Goal: Find specific page/section: Find specific page/section

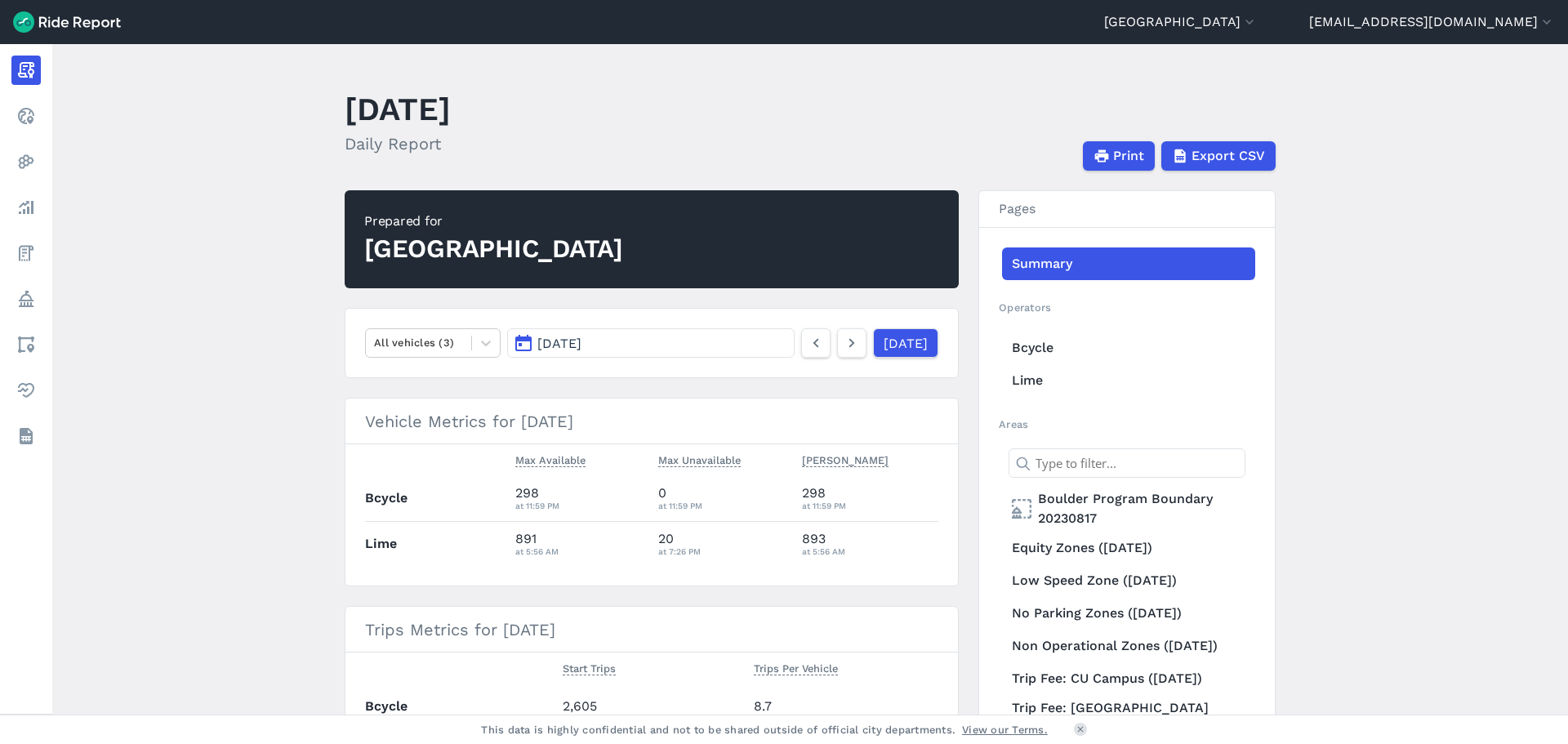
click at [178, 453] on main "[DATE] Daily Report Print Export CSV Prepared for Boulder All vehicles (3) [DAT…" at bounding box center [810, 379] width 1515 height 671
click at [218, 471] on main "[DATE] Daily Report Print Export CSV Prepared for Boulder All vehicles (3) [DAT…" at bounding box center [810, 379] width 1515 height 671
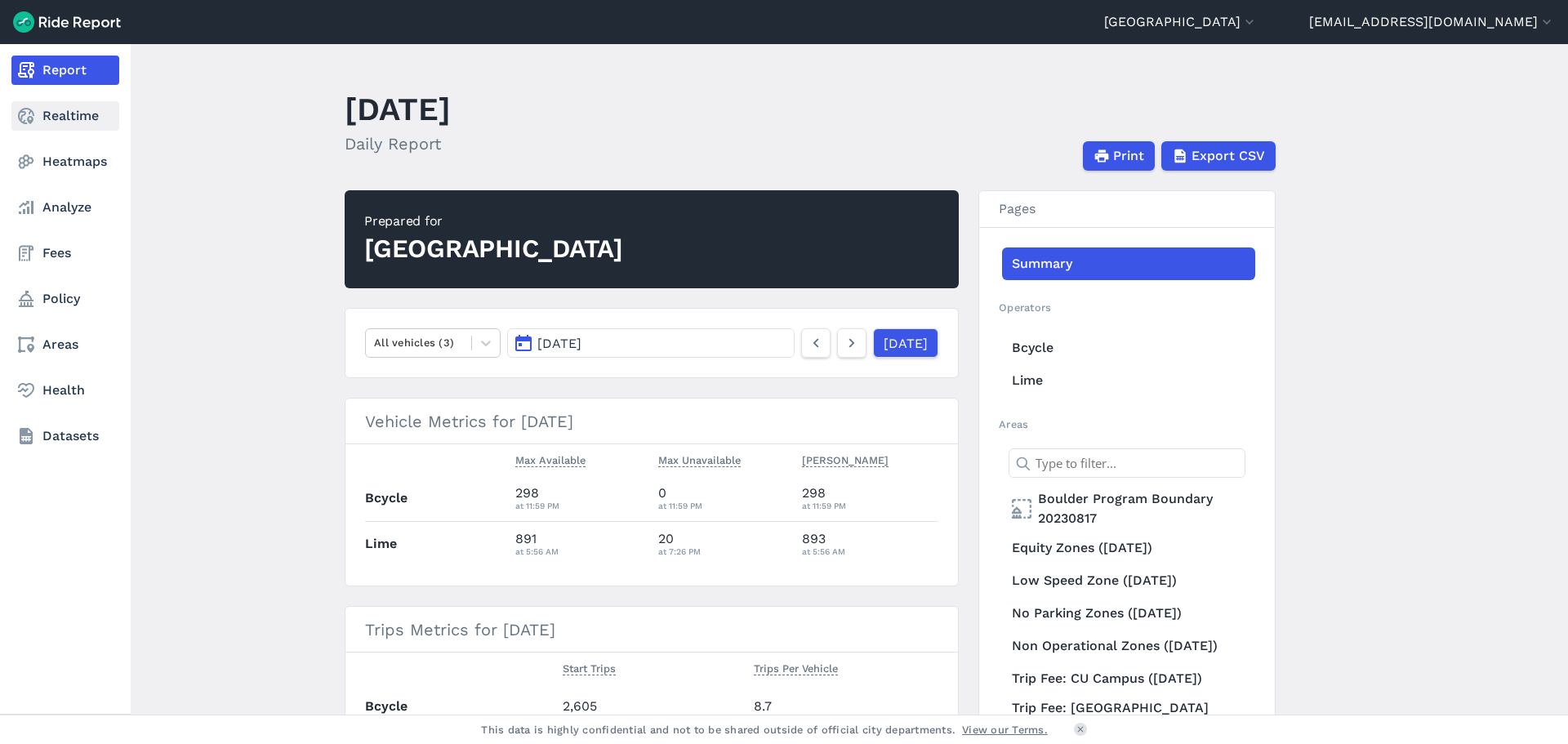
click at [71, 114] on link "Realtime" at bounding box center [65, 116] width 108 height 29
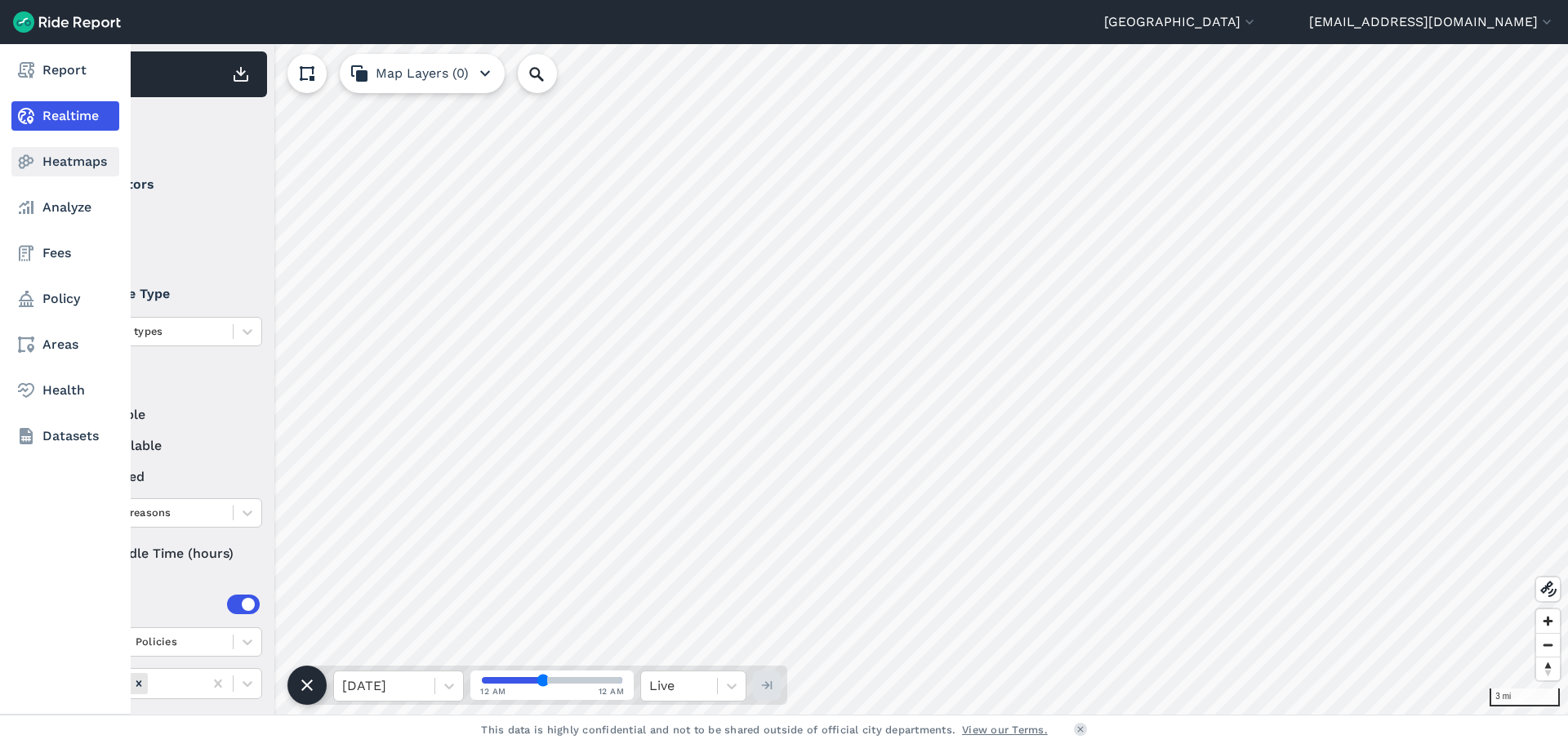
click at [71, 153] on link "Heatmaps" at bounding box center [65, 162] width 108 height 29
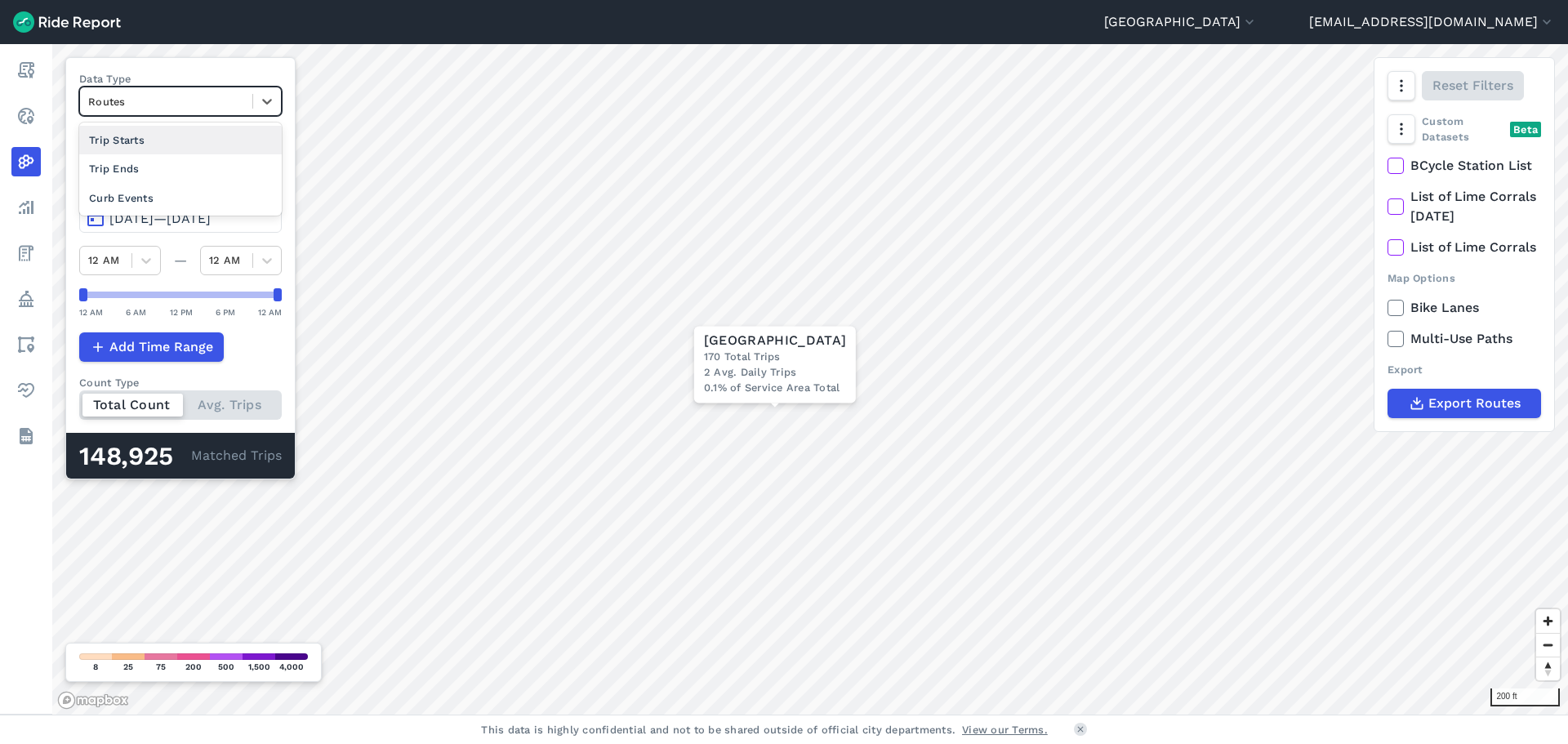
click at [231, 115] on div "Routes" at bounding box center [180, 101] width 202 height 29
click at [187, 200] on div "Curb Events" at bounding box center [180, 197] width 202 height 28
